Goal: Find specific page/section: Find specific page/section

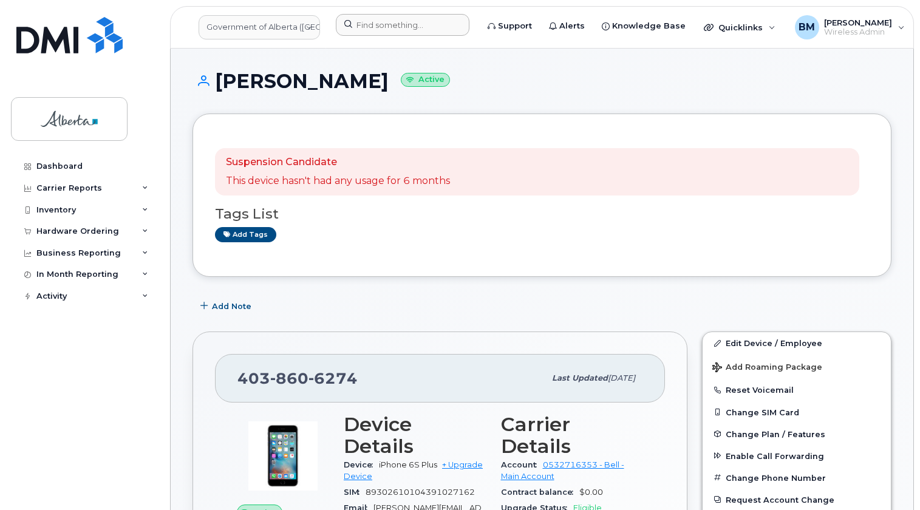
scroll to position [55, 0]
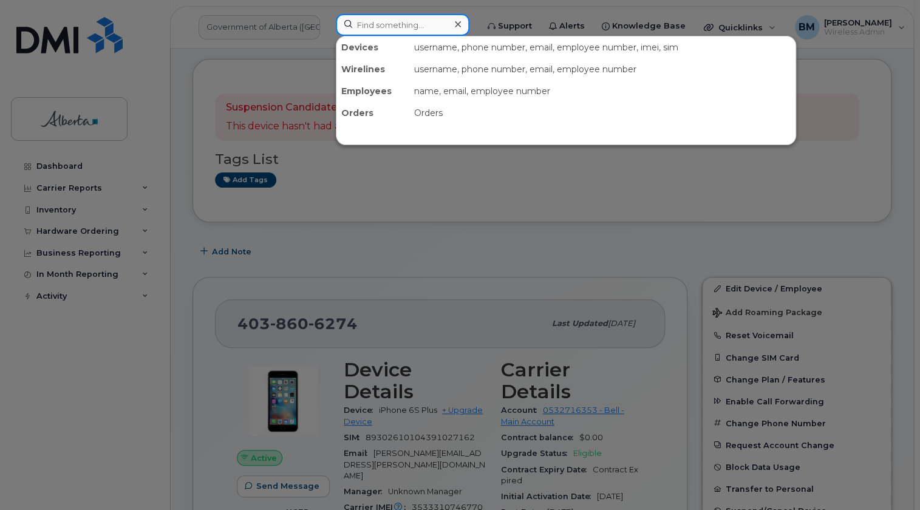
click at [380, 24] on input at bounding box center [403, 25] width 134 height 22
paste input "7802337248"
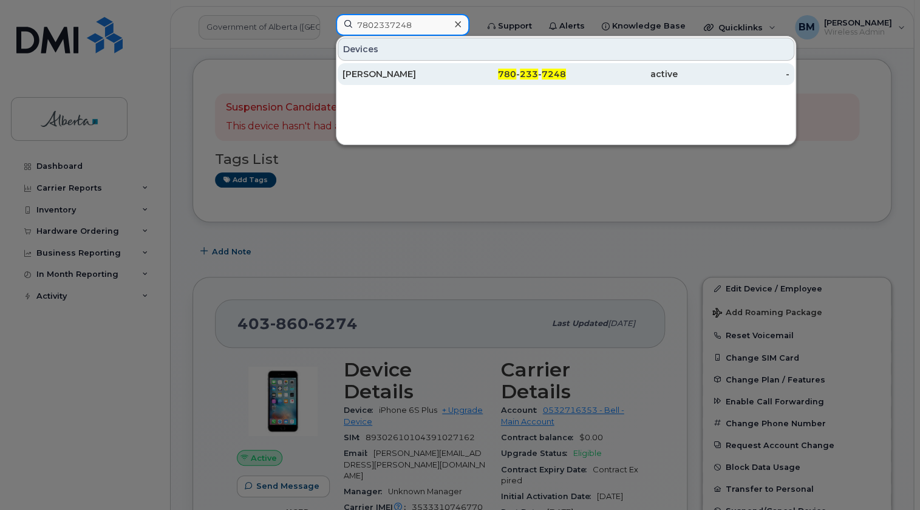
type input "7802337248"
click at [359, 79] on div "[PERSON_NAME]" at bounding box center [399, 74] width 112 height 12
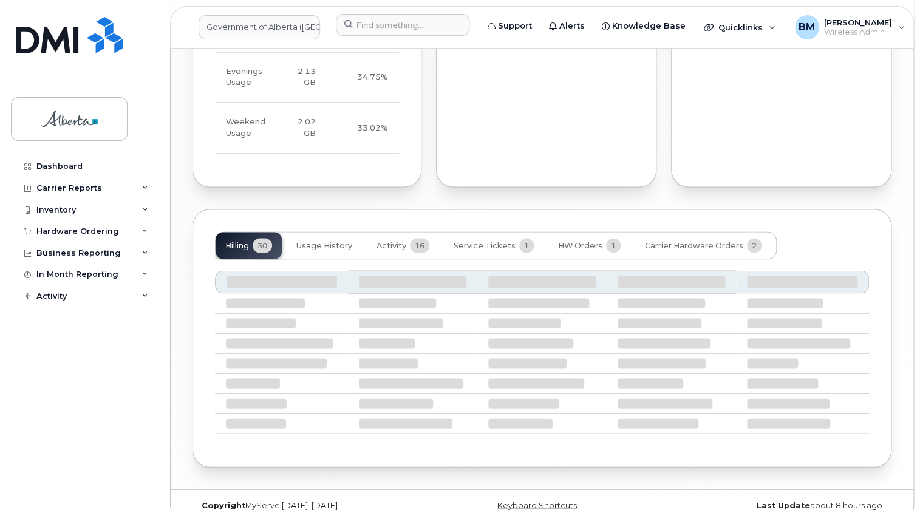
scroll to position [886, 0]
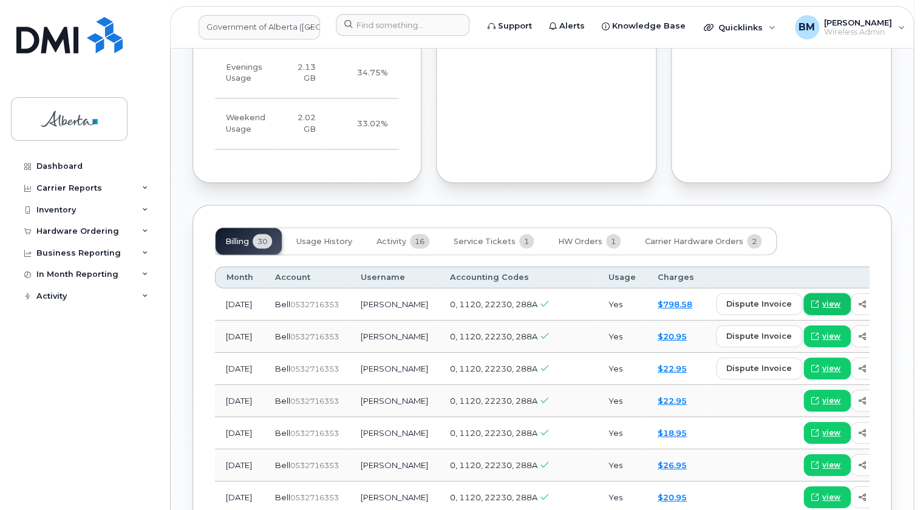
click at [823, 298] on span "view" at bounding box center [832, 303] width 18 height 11
